Goal: Find specific page/section: Find specific page/section

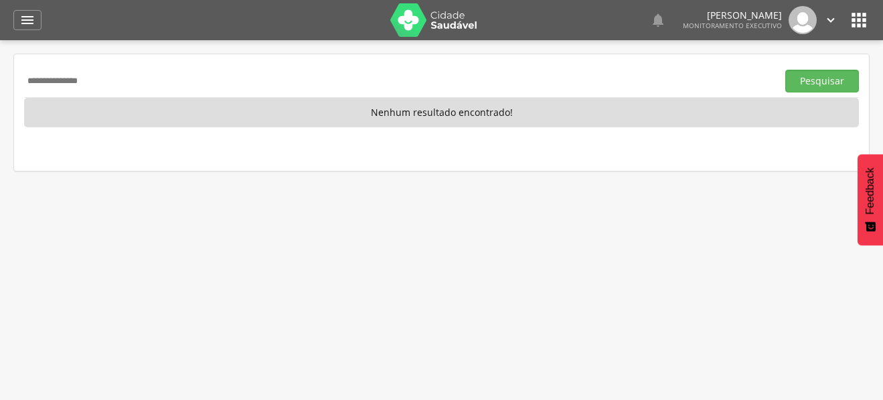
click at [50, 74] on input "**********" at bounding box center [398, 81] width 748 height 23
type input "**********"
click at [785, 70] on button "Pesquisar" at bounding box center [822, 81] width 74 height 23
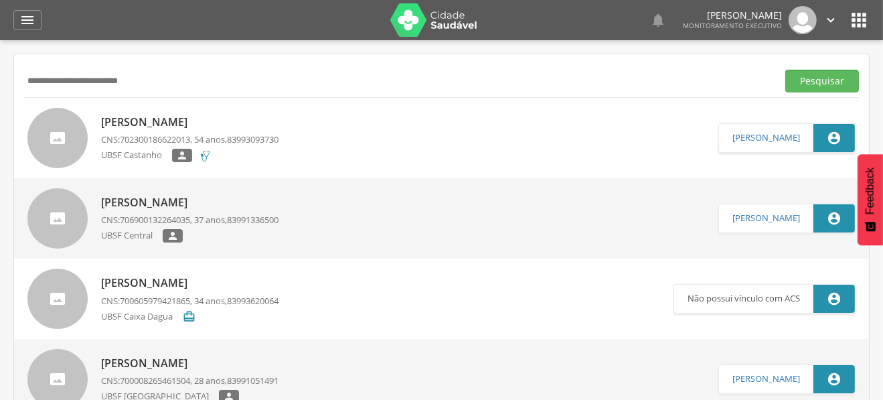
click at [167, 123] on p "[PERSON_NAME]" at bounding box center [189, 122] width 177 height 15
type input "**********"
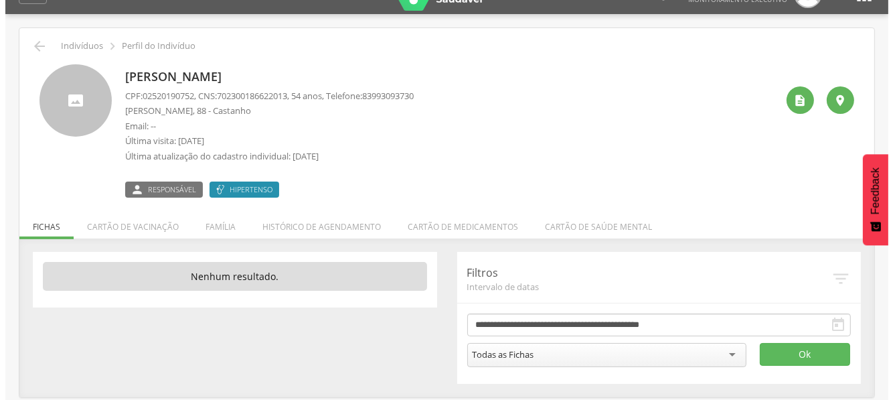
scroll to position [40, 0]
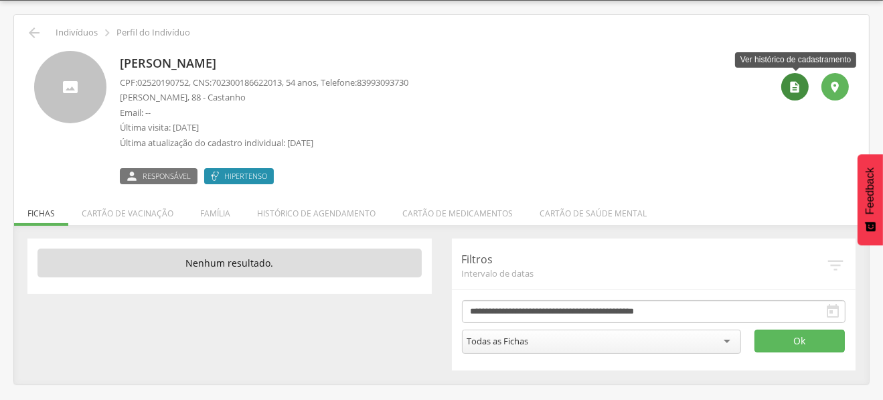
click at [791, 94] on div "" at bounding box center [794, 86] width 27 height 27
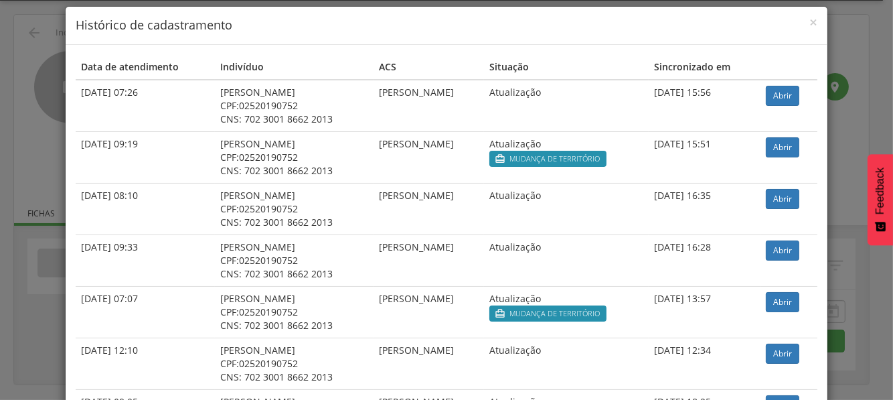
scroll to position [0, 0]
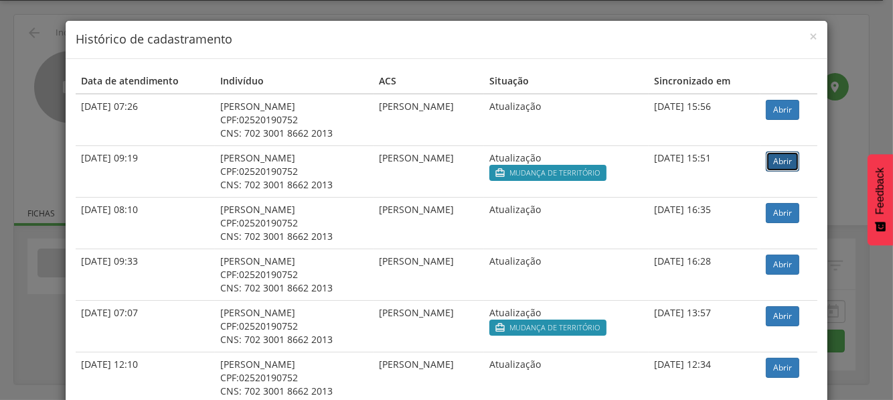
click at [793, 159] on link "Abrir" at bounding box center [782, 161] width 33 height 20
click at [810, 34] on span "×" at bounding box center [814, 36] width 8 height 19
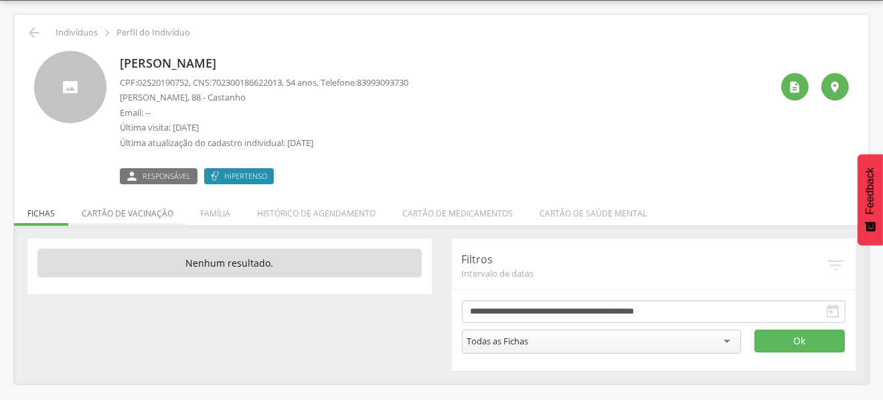
click at [117, 211] on li "Cartão de vacinação" at bounding box center [127, 209] width 119 height 31
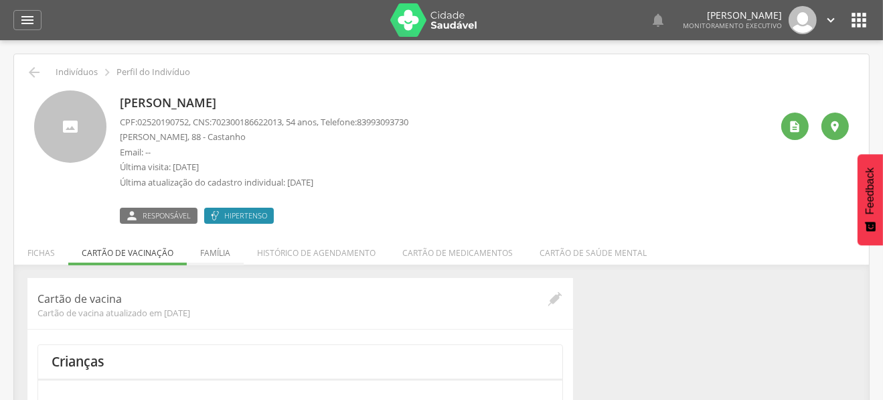
click at [215, 253] on li "Família" at bounding box center [215, 249] width 57 height 31
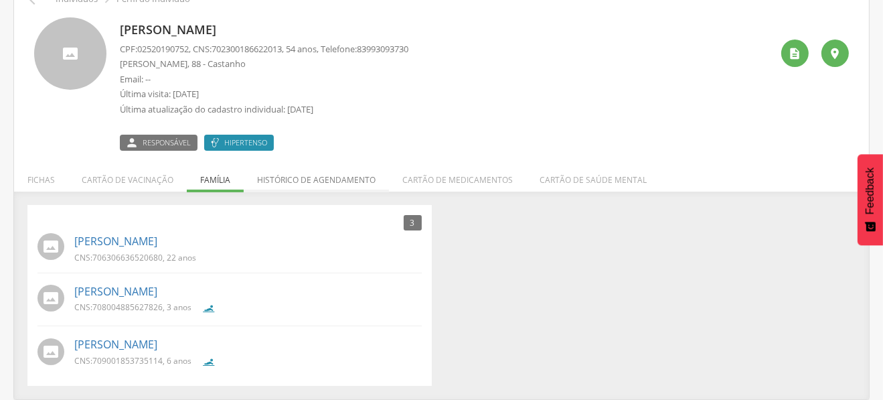
click at [299, 164] on li "Histórico de agendamento" at bounding box center [316, 176] width 145 height 31
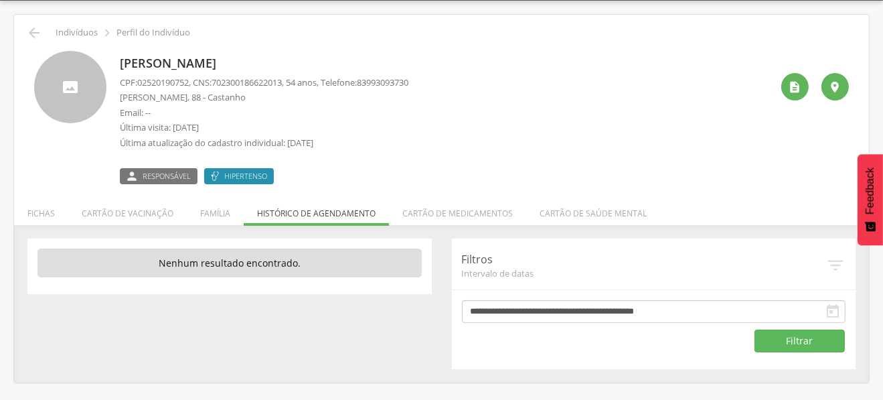
click at [306, 173] on div " Responsável Hipertenso" at bounding box center [264, 170] width 289 height 28
click at [451, 216] on li "Cartão de medicamentos" at bounding box center [457, 209] width 137 height 31
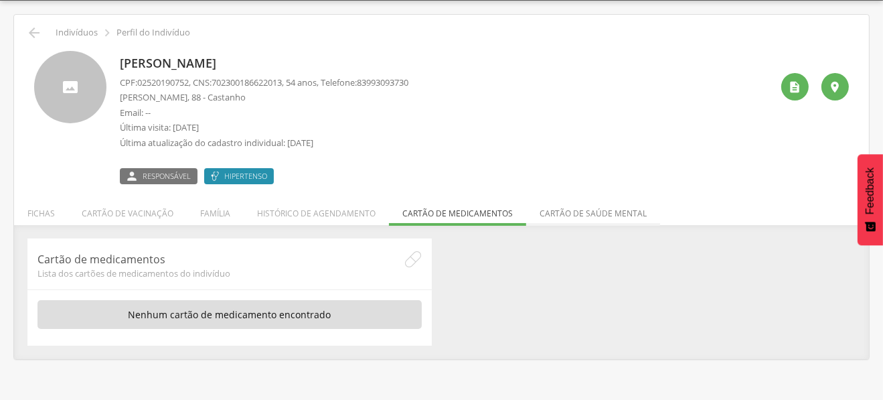
click at [555, 209] on li "Cartão de saúde mental" at bounding box center [593, 209] width 134 height 31
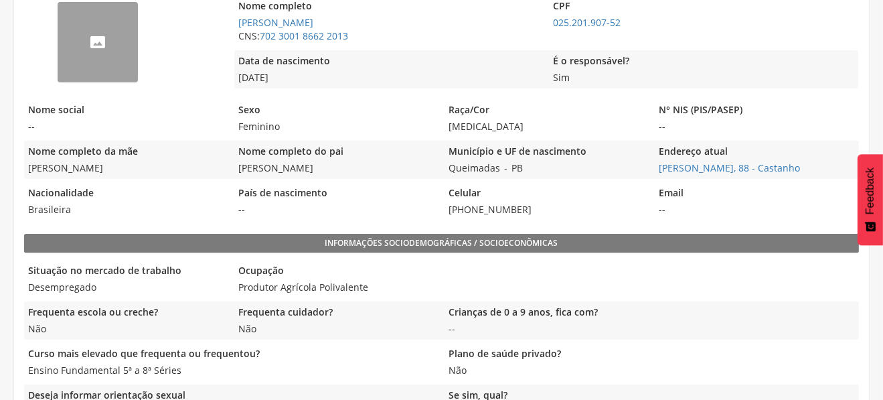
scroll to position [402, 0]
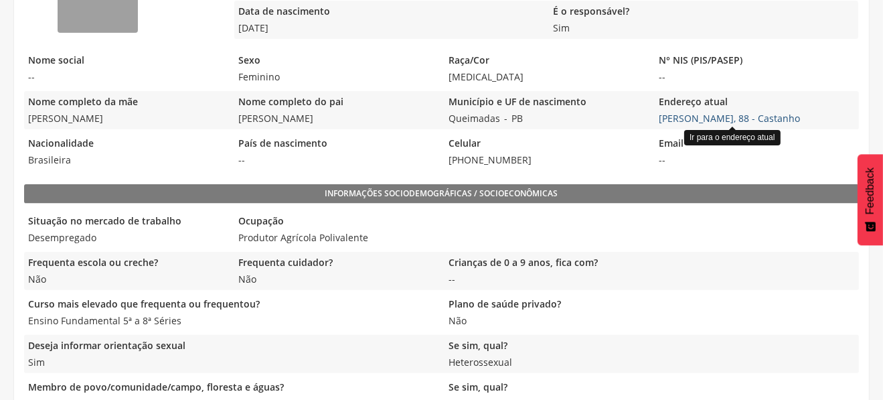
click at [718, 117] on link "[PERSON_NAME], 88 - Castanho" at bounding box center [729, 118] width 141 height 13
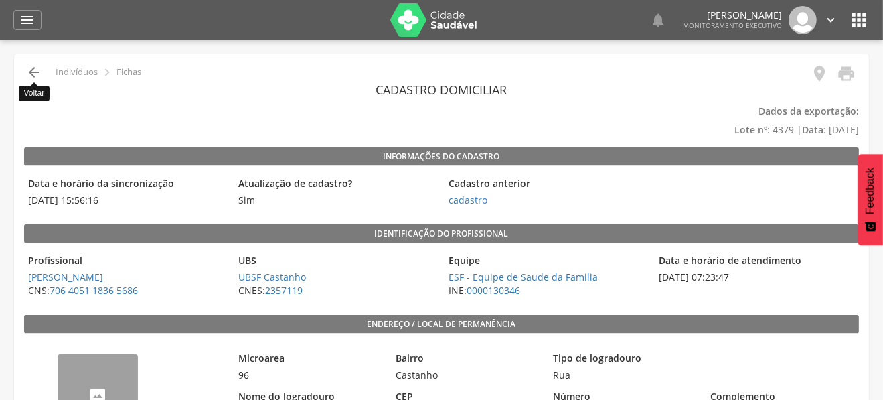
click at [31, 71] on icon "" at bounding box center [34, 72] width 16 height 16
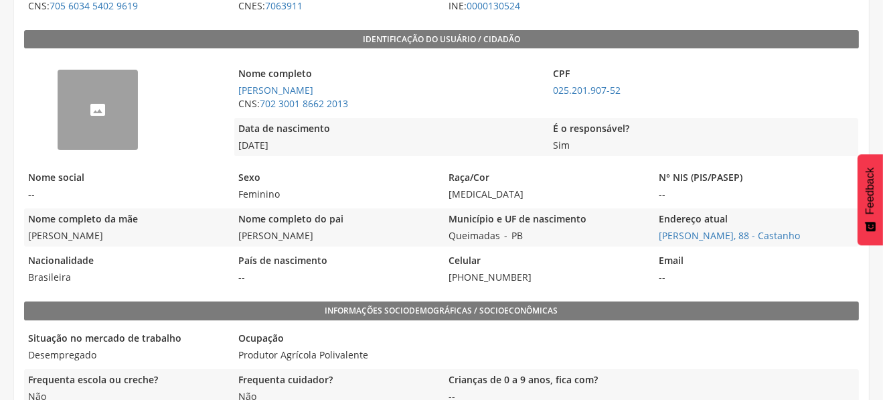
scroll to position [257, 0]
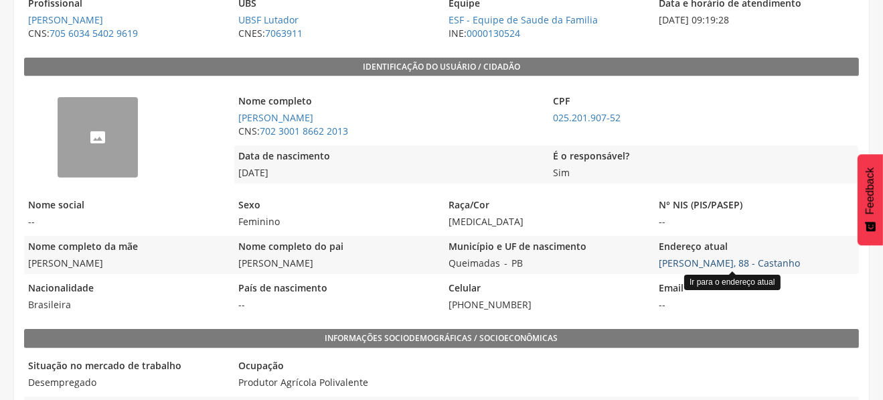
click at [743, 264] on link "[PERSON_NAME], 88 - Castanho" at bounding box center [729, 262] width 141 height 13
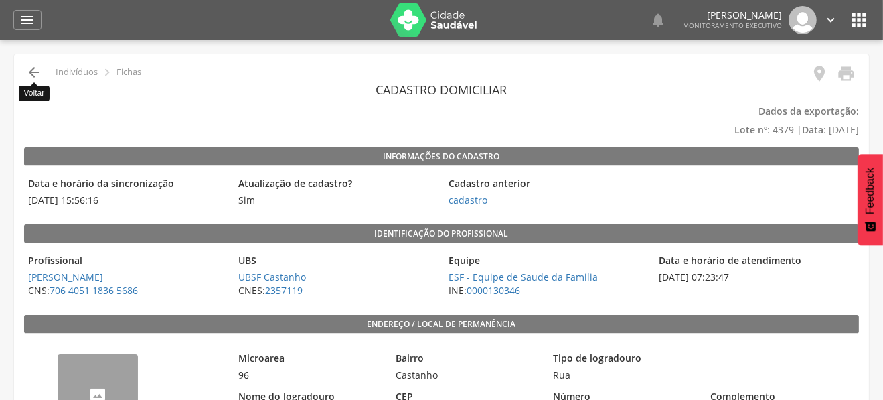
click at [35, 77] on icon "" at bounding box center [34, 72] width 16 height 16
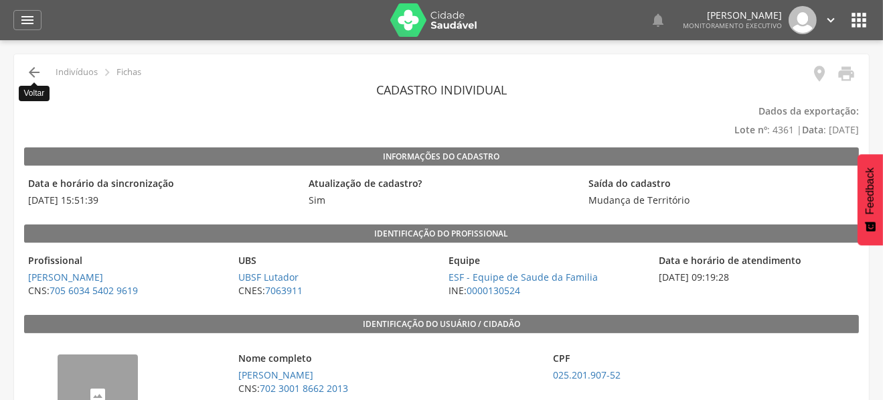
click at [35, 72] on icon "" at bounding box center [34, 72] width 16 height 16
click at [33, 71] on icon "" at bounding box center [34, 72] width 16 height 16
